Goal: Communication & Community: Participate in discussion

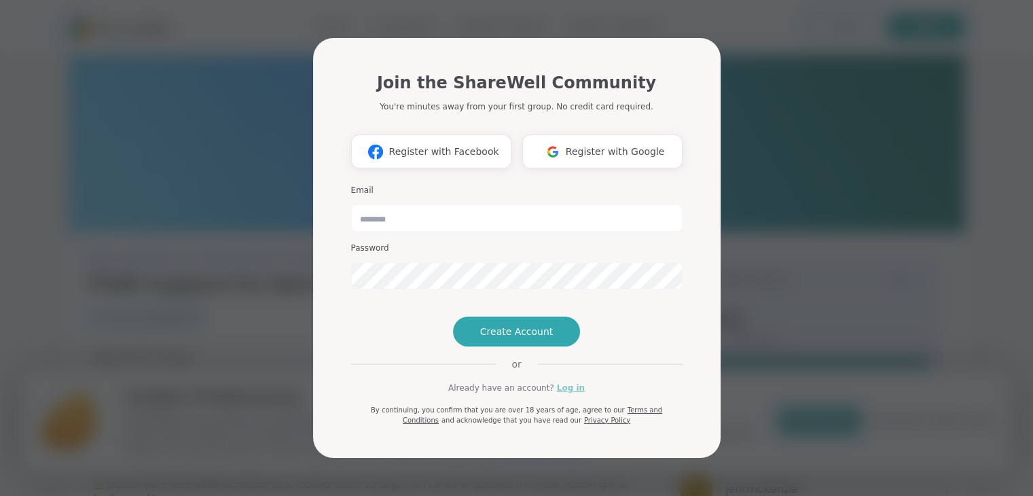
click at [566, 394] on link "Log in" at bounding box center [571, 388] width 28 height 12
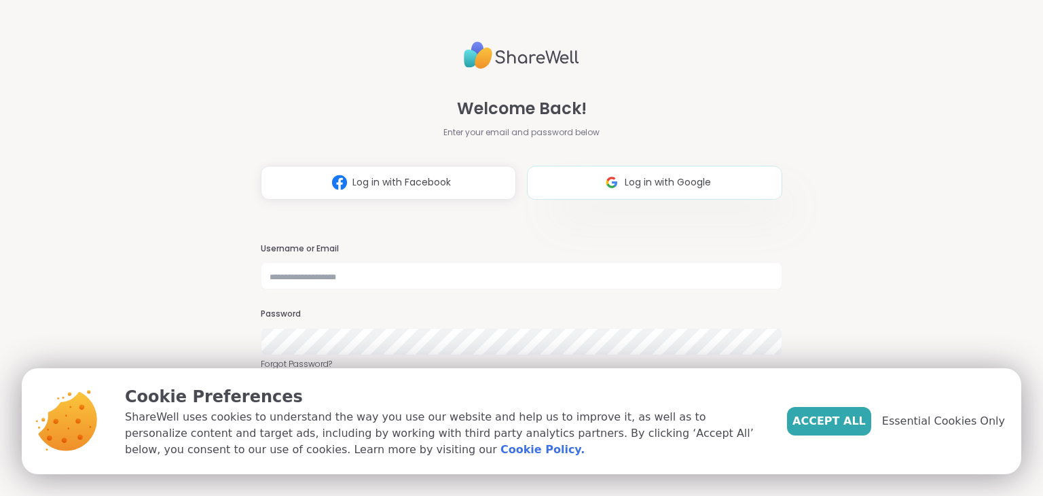
click at [660, 182] on span "Log in with Google" at bounding box center [668, 182] width 86 height 14
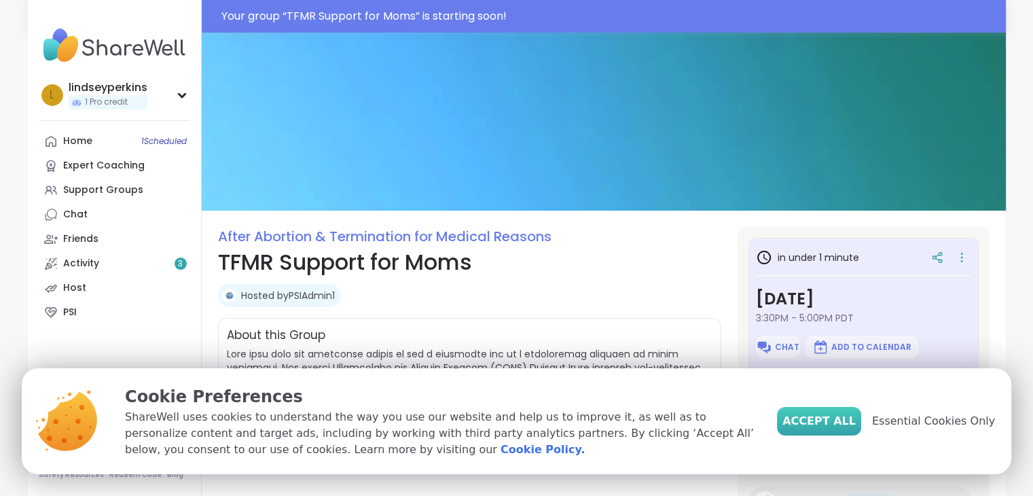
click at [829, 424] on span "Accept All" at bounding box center [818, 421] width 73 height 16
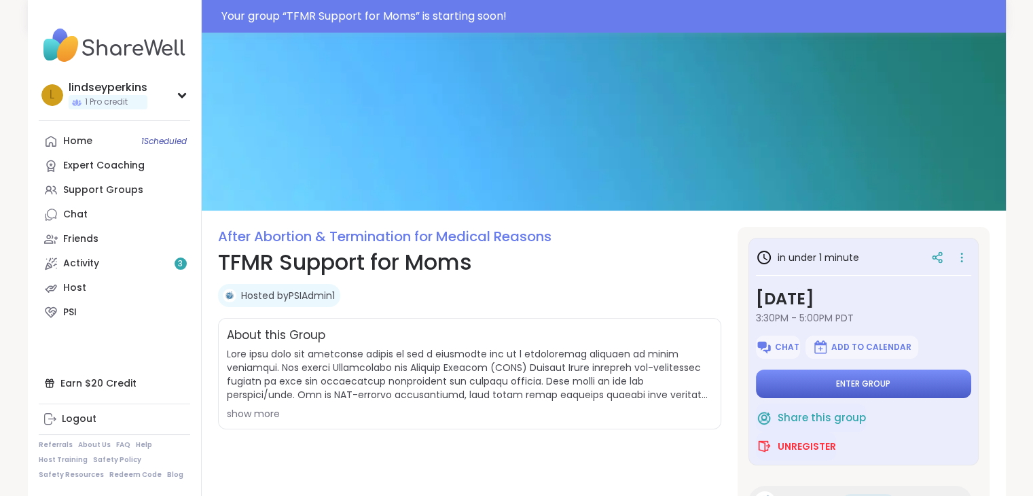
click at [836, 381] on span "Enter group" at bounding box center [863, 383] width 54 height 11
